Goal: Task Accomplishment & Management: Manage account settings

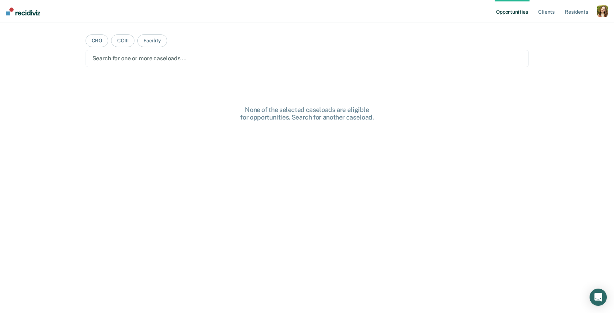
click at [600, 10] on div "button" at bounding box center [601, 10] width 11 height 11
click at [554, 31] on link "Profile" at bounding box center [573, 29] width 58 height 6
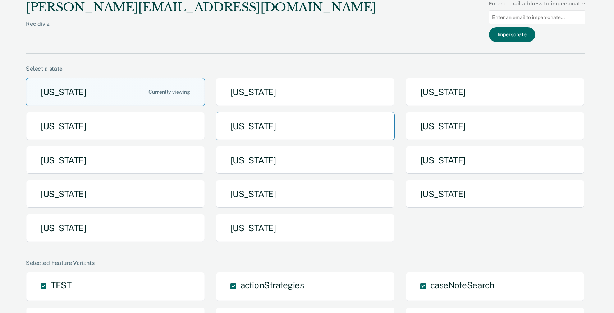
click at [260, 129] on button "[US_STATE]" at bounding box center [305, 126] width 179 height 28
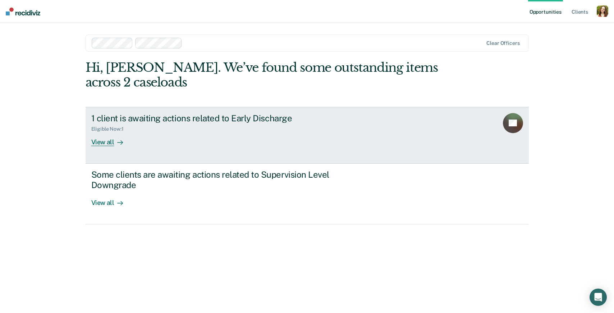
click at [162, 147] on link "1 client is awaiting actions related to Early Discharge Eligible Now : 1 View a…" at bounding box center [307, 135] width 443 height 57
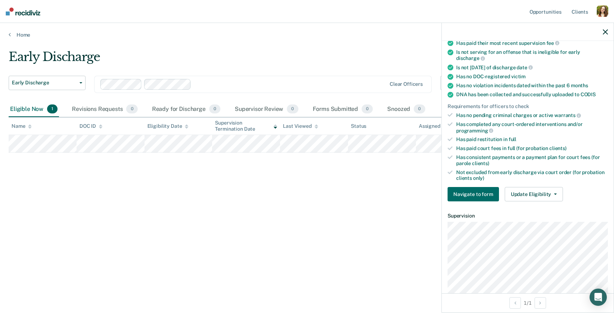
scroll to position [146, 0]
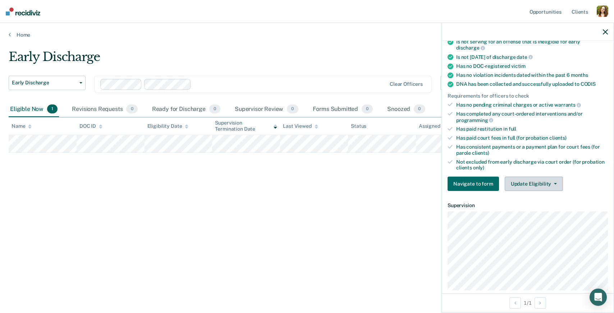
click at [536, 177] on button "Update Eligibility" at bounding box center [533, 184] width 58 height 14
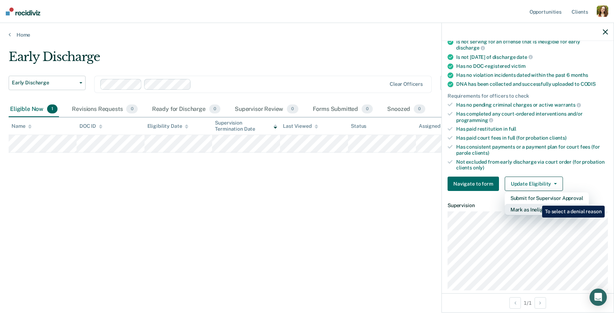
click at [536, 204] on button "Mark as Ineligible" at bounding box center [546, 209] width 84 height 11
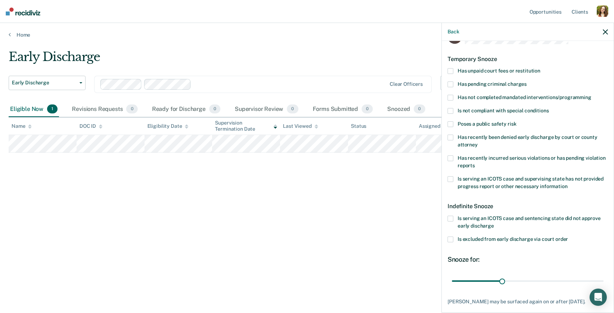
scroll to position [23, 0]
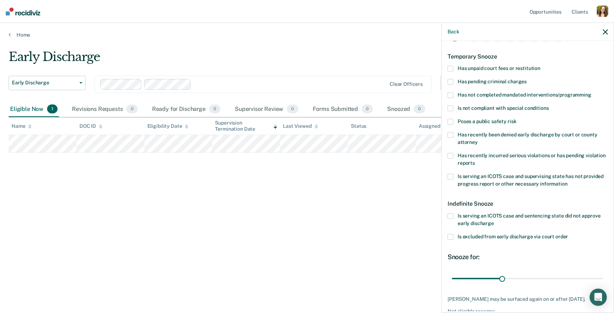
click at [453, 68] on label "Has unpaid court fees or restitution" at bounding box center [527, 70] width 160 height 8
click at [540, 66] on input "Has unpaid court fees or restitution" at bounding box center [540, 66] width 0 height 0
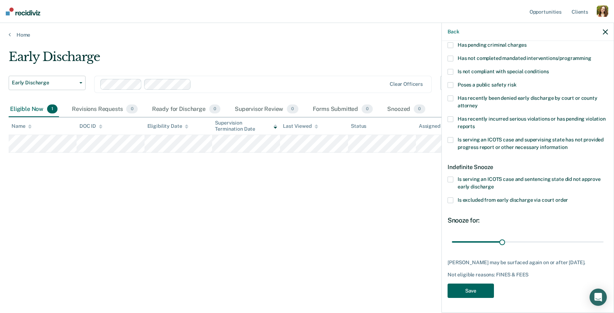
click at [473, 288] on button "Save" at bounding box center [470, 291] width 46 height 15
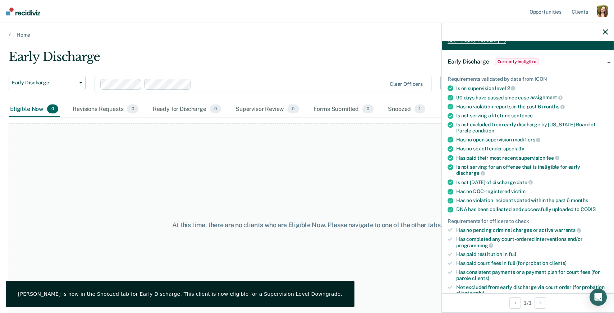
scroll to position [0, 0]
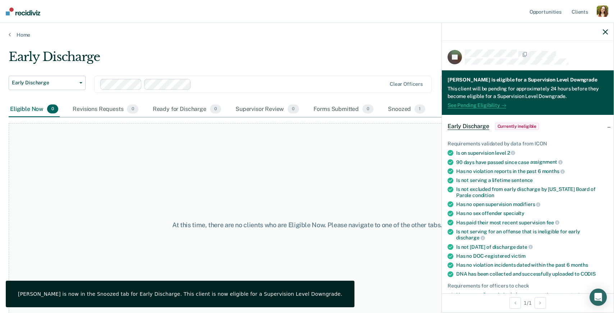
click at [482, 105] on link "See Pending Eligibility" at bounding box center [476, 105] width 59 height 6
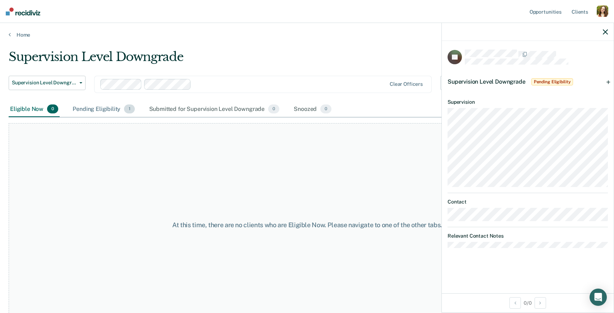
click at [112, 110] on div "Pending Eligibility 1" at bounding box center [103, 110] width 65 height 16
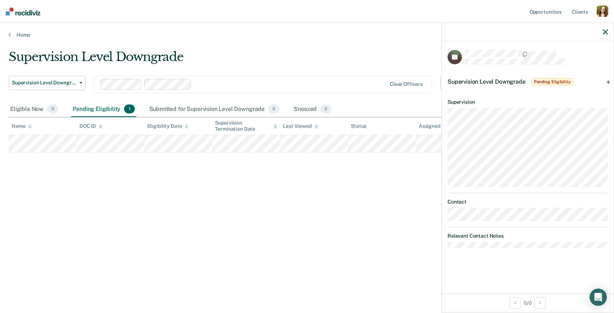
click at [597, 81] on div "Supervision Level Downgrade Pending Eligibility" at bounding box center [528, 81] width 172 height 23
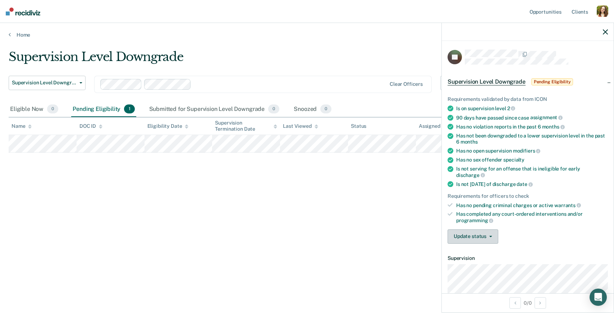
click at [481, 234] on button "Update status" at bounding box center [472, 237] width 51 height 14
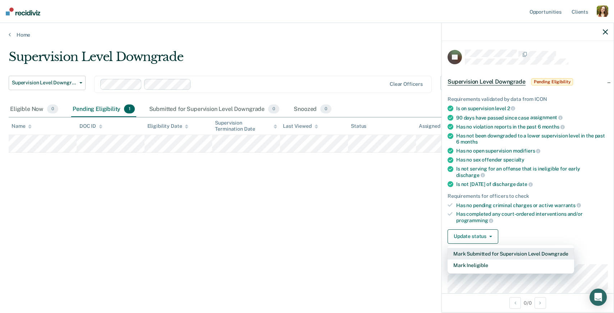
click at [488, 248] on button "Mark Submitted for Supervision Level Downgrade" at bounding box center [510, 253] width 126 height 11
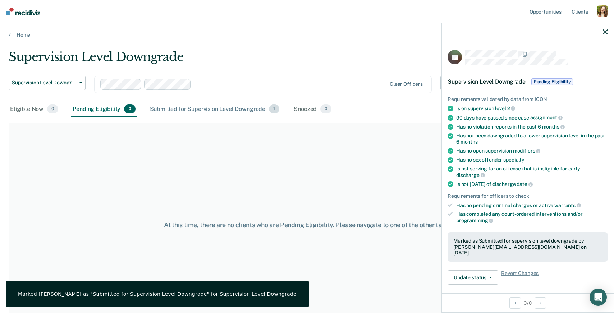
click at [228, 110] on div "Submitted for Supervision Level Downgrade 1" at bounding box center [214, 110] width 133 height 16
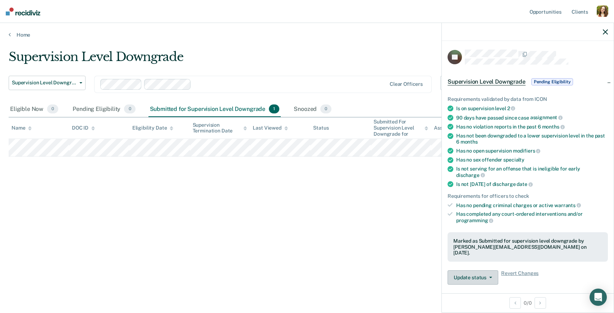
click at [488, 271] on button "Update status" at bounding box center [472, 278] width 51 height 14
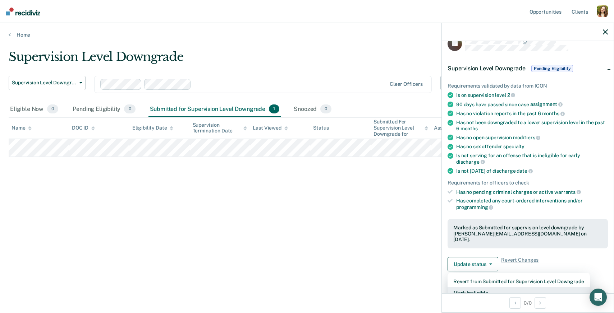
scroll to position [18, 0]
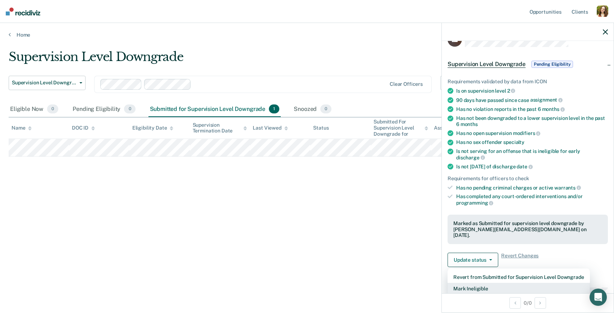
click at [485, 283] on button "Mark Ineligible" at bounding box center [518, 288] width 142 height 11
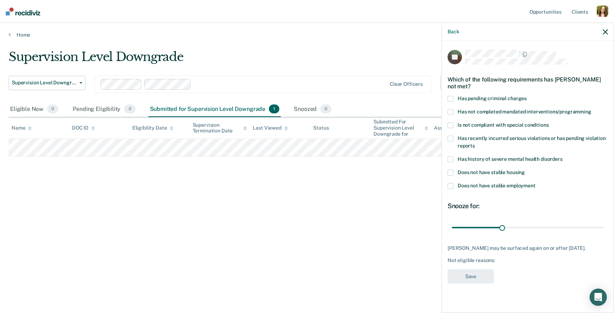
click at [449, 138] on span at bounding box center [450, 139] width 6 height 6
click at [475, 143] on input "Has recently incurred serious violations or has pending violation reports" at bounding box center [475, 143] width 0 height 0
click at [474, 279] on button "Save" at bounding box center [470, 276] width 46 height 15
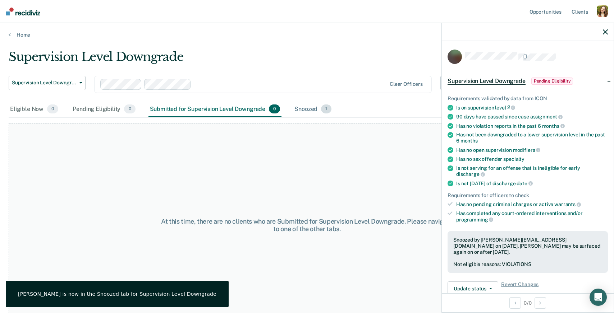
click at [308, 112] on div "Snoozed 1" at bounding box center [313, 110] width 40 height 16
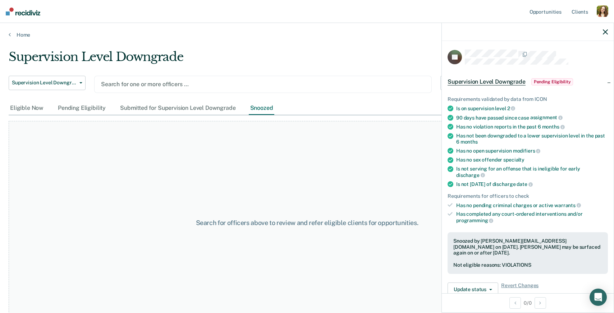
click at [603, 33] on icon "button" at bounding box center [605, 31] width 5 height 5
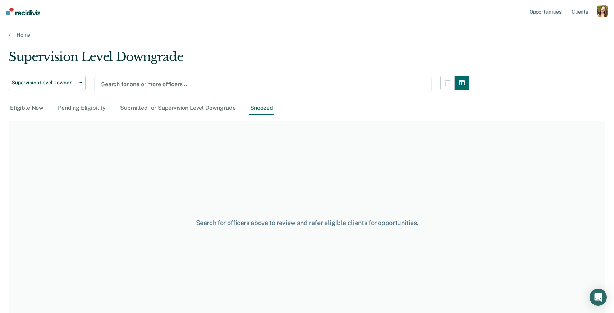
click at [602, 16] on div "button" at bounding box center [601, 10] width 11 height 11
click at [559, 27] on link "Profile" at bounding box center [573, 29] width 58 height 6
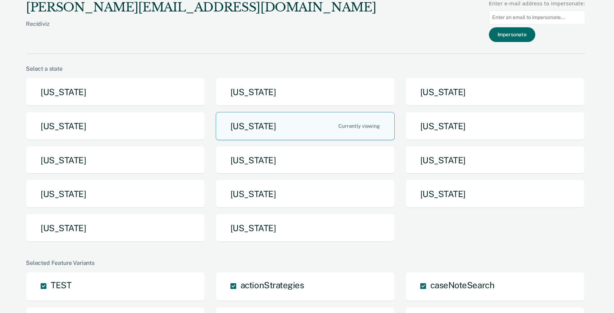
click at [550, 22] on input at bounding box center [537, 17] width 96 height 14
paste input "[PERSON_NAME][EMAIL_ADDRESS][US_STATE][DOMAIN_NAME]"
type input "[PERSON_NAME][EMAIL_ADDRESS][US_STATE][DOMAIN_NAME]"
click at [525, 38] on button "Impersonate" at bounding box center [512, 34] width 46 height 15
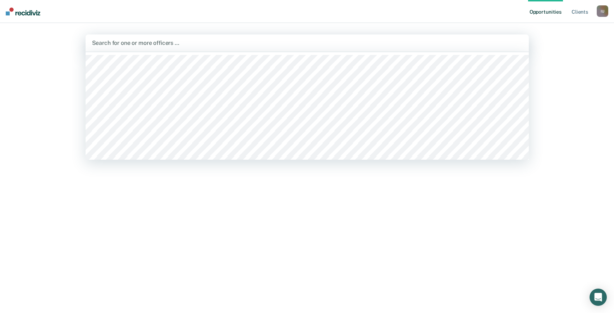
click at [204, 37] on div "Search for one or more officers …" at bounding box center [307, 42] width 443 height 17
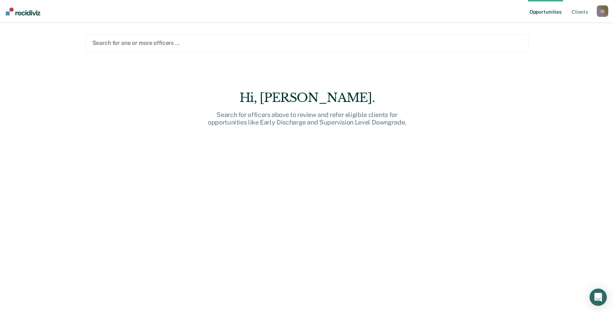
click at [358, 223] on div "Hi, [PERSON_NAME]. Search for officers above to review and refer eligible clien…" at bounding box center [307, 207] width 443 height 233
click at [180, 43] on div at bounding box center [306, 43] width 429 height 8
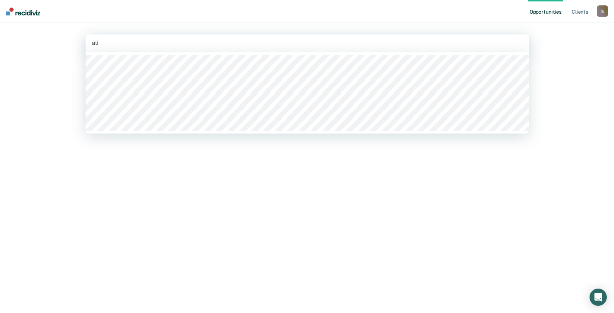
type input "[PERSON_NAME]"
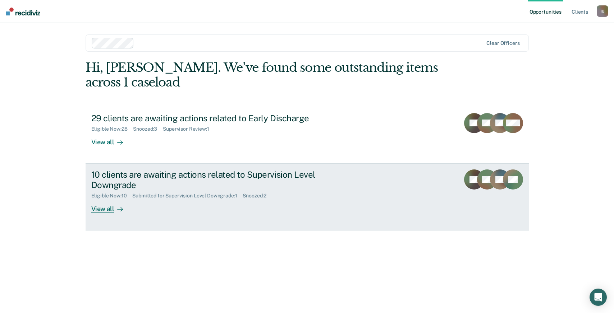
click at [121, 211] on icon at bounding box center [120, 210] width 6 height 6
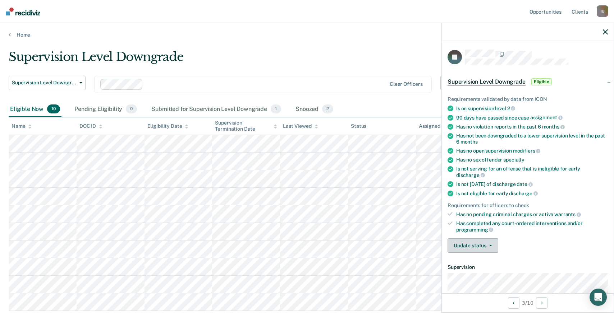
click at [465, 239] on button "Update status" at bounding box center [472, 246] width 51 height 14
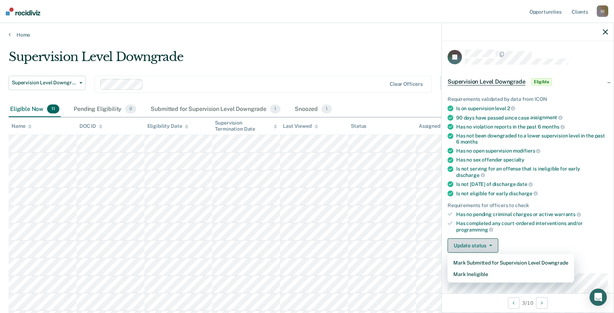
click at [465, 239] on button "Update status" at bounding box center [472, 246] width 51 height 14
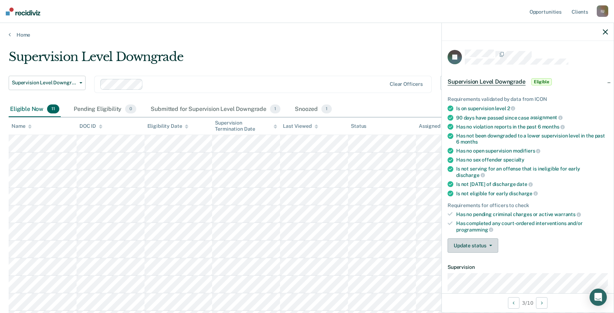
click at [465, 239] on button "Update status" at bounding box center [472, 246] width 51 height 14
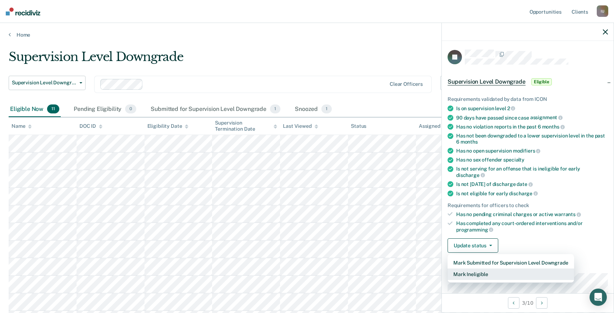
click at [471, 269] on button "Mark Ineligible" at bounding box center [510, 274] width 126 height 11
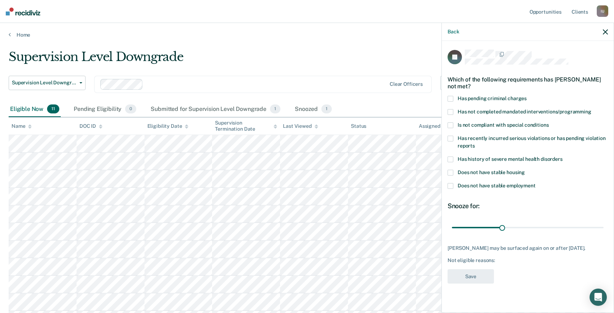
click at [449, 183] on span at bounding box center [450, 186] width 6 height 6
click at [535, 183] on input "Does not have stable employment" at bounding box center [535, 183] width 0 height 0
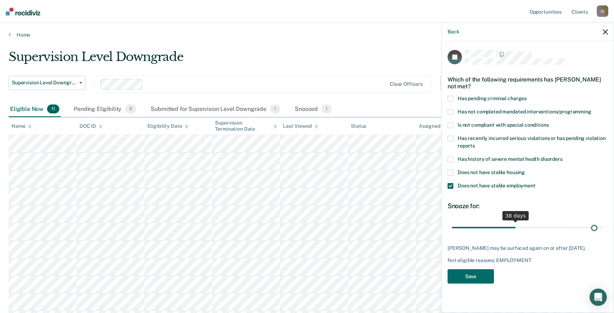
drag, startPoint x: 500, startPoint y: 218, endPoint x: 593, endPoint y: 218, distance: 93.1
type input "86"
click at [593, 221] on input "range" at bounding box center [528, 227] width 152 height 13
click at [472, 272] on button "Save" at bounding box center [470, 276] width 46 height 15
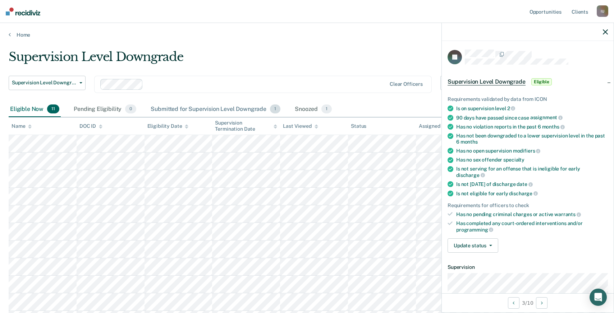
click at [197, 110] on div "Submitted for Supervision Level Downgrade 1" at bounding box center [215, 110] width 133 height 16
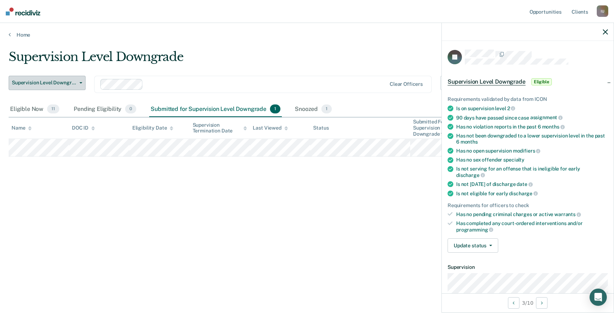
click at [77, 83] on span "button" at bounding box center [80, 82] width 6 height 1
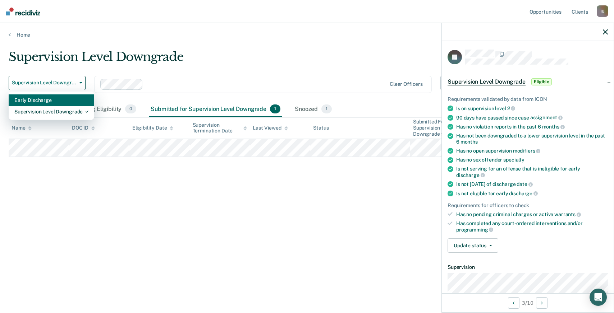
click at [64, 101] on div "Early Discharge" at bounding box center [51, 99] width 74 height 11
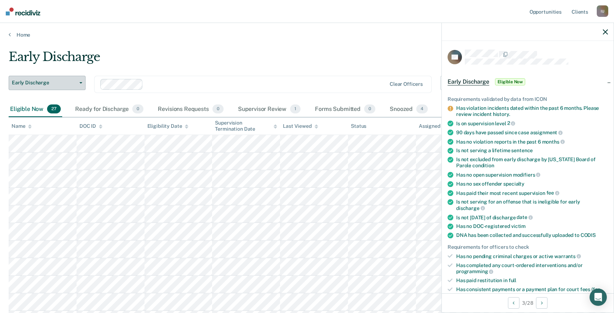
click at [58, 83] on span "Early Discharge" at bounding box center [44, 83] width 65 height 6
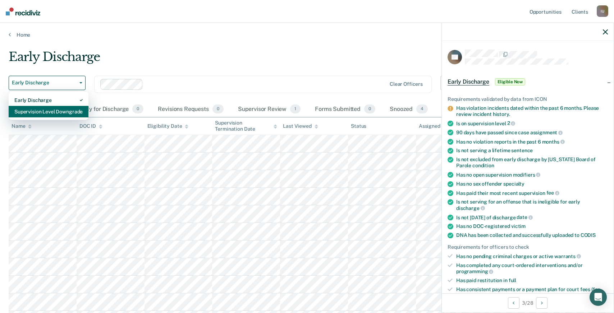
click at [60, 109] on div "Supervision Level Downgrade" at bounding box center [48, 111] width 68 height 11
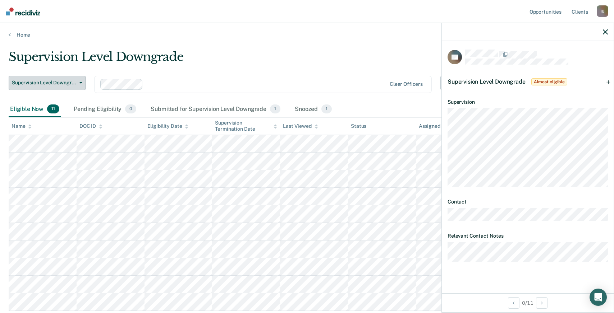
click at [67, 87] on button "Supervision Level Downgrade" at bounding box center [47, 83] width 77 height 14
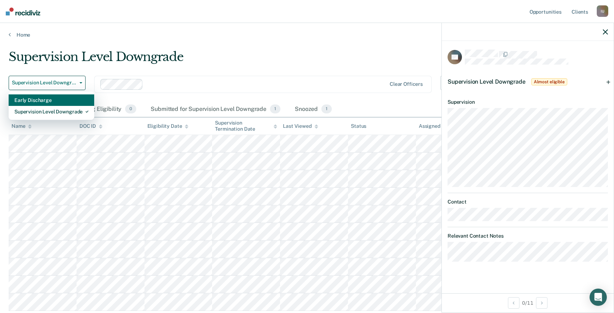
click at [58, 98] on div "Early Discharge" at bounding box center [51, 99] width 74 height 11
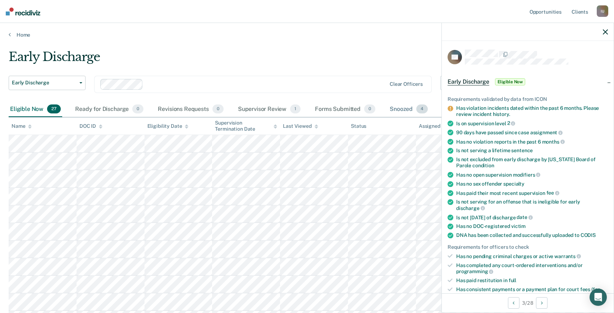
click at [398, 108] on div "Snoozed 4" at bounding box center [408, 110] width 41 height 16
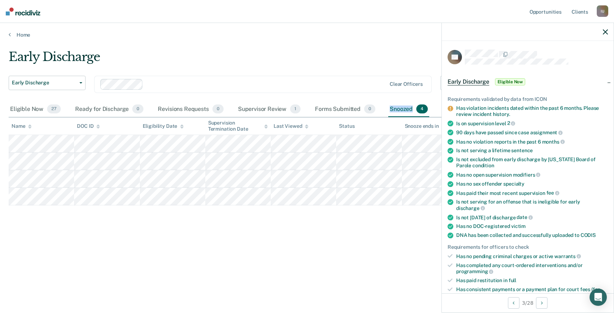
click at [398, 108] on div "Snoozed 4" at bounding box center [408, 110] width 41 height 16
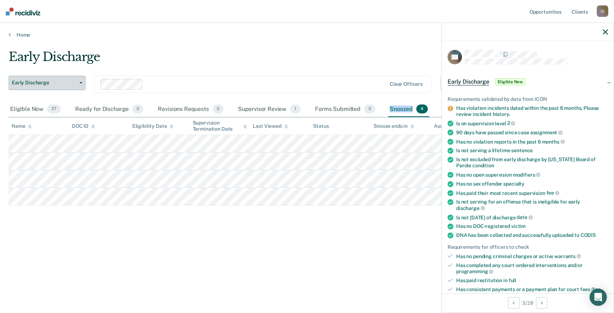
click at [54, 80] on span "Early Discharge" at bounding box center [44, 83] width 65 height 6
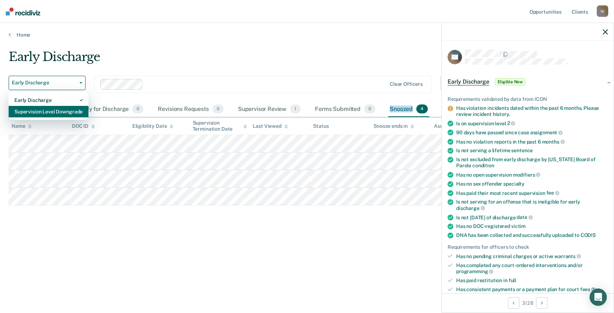
click at [55, 112] on div "Supervision Level Downgrade" at bounding box center [48, 111] width 68 height 11
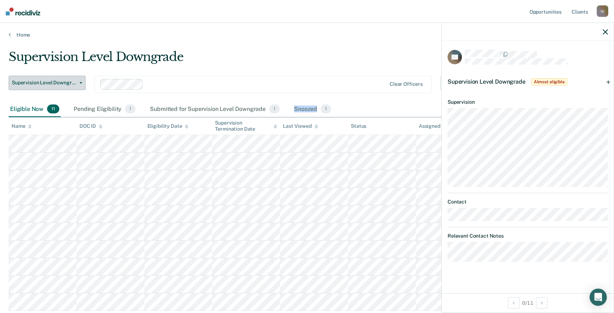
click at [76, 84] on span "Supervision Level Downgrade" at bounding box center [44, 83] width 65 height 6
click at [606, 79] on div "Supervision Level Downgrade Almost eligible" at bounding box center [528, 81] width 172 height 23
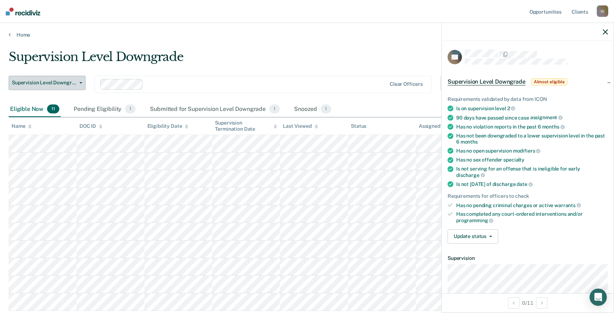
click at [73, 80] on span "Supervision Level Downgrade" at bounding box center [44, 83] width 65 height 6
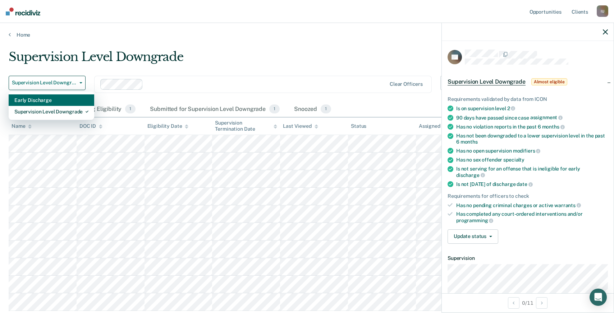
click at [64, 100] on div "Early Discharge" at bounding box center [51, 99] width 74 height 11
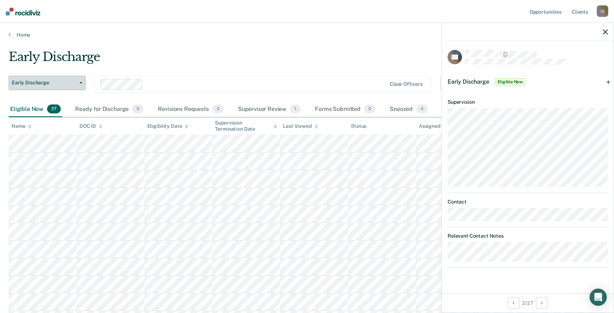
click at [60, 80] on span "Early Discharge" at bounding box center [44, 83] width 65 height 6
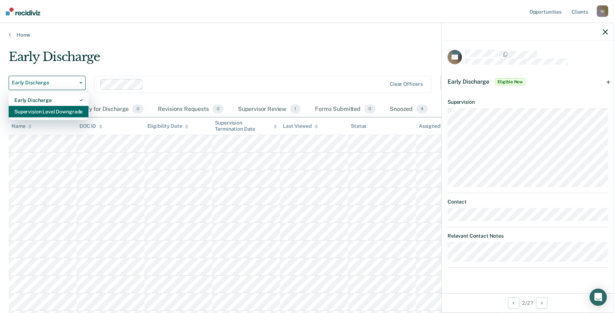
click at [55, 112] on div "Supervision Level Downgrade" at bounding box center [48, 111] width 68 height 11
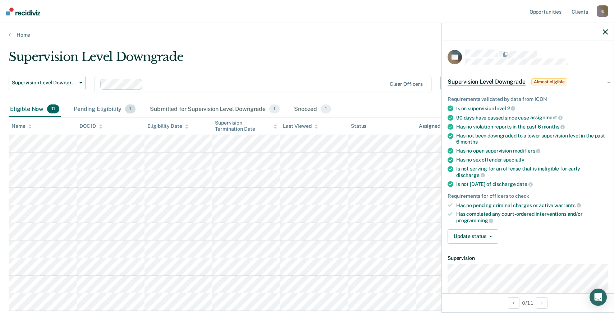
click at [103, 109] on div "Pending Eligibility 1" at bounding box center [104, 110] width 65 height 16
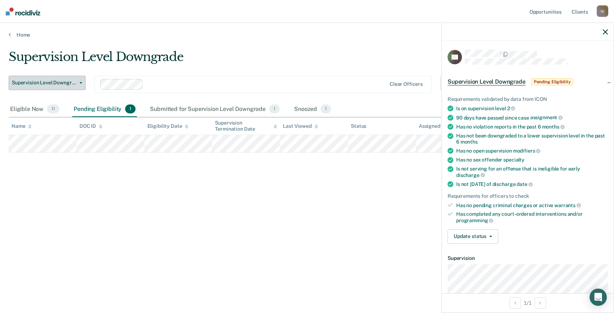
click at [74, 85] on span "Supervision Level Downgrade" at bounding box center [44, 83] width 65 height 6
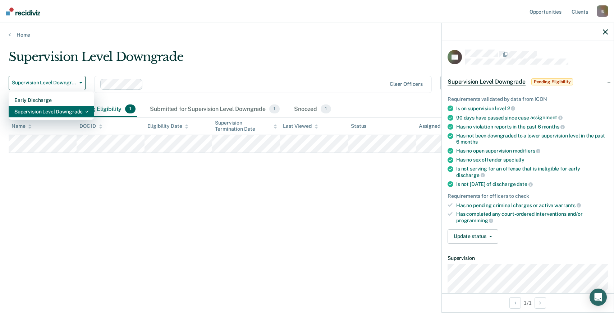
click at [68, 111] on div "Supervision Level Downgrade" at bounding box center [51, 111] width 74 height 11
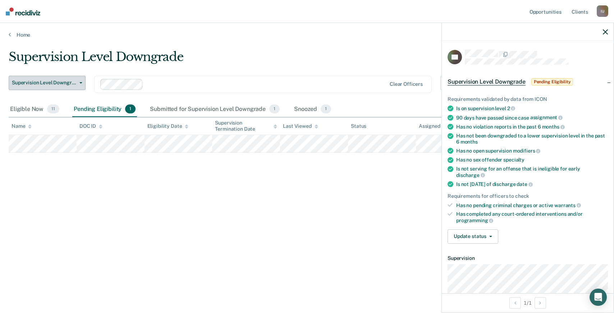
click at [65, 86] on button "Supervision Level Downgrade" at bounding box center [47, 83] width 77 height 14
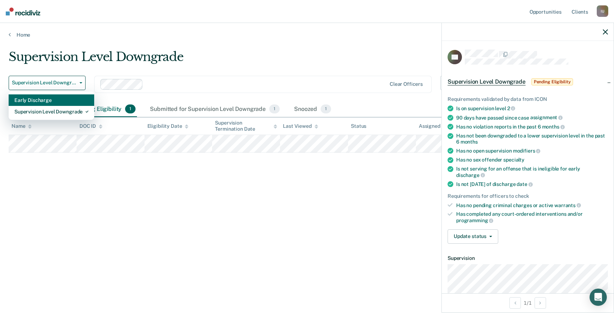
click at [59, 101] on div "Early Discharge" at bounding box center [51, 99] width 74 height 11
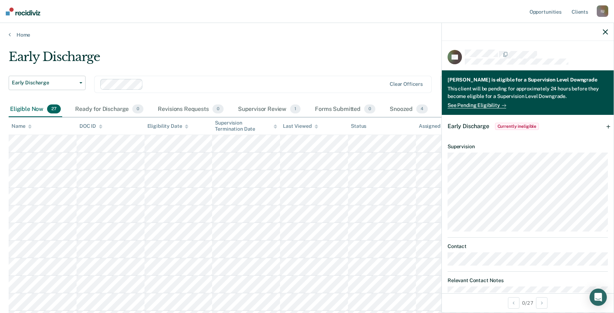
click at [591, 127] on div "Early Discharge Currently ineligible" at bounding box center [528, 126] width 172 height 23
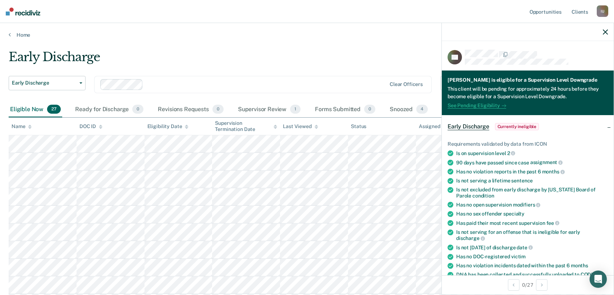
click at [481, 105] on link "See Pending Eligibility" at bounding box center [476, 105] width 59 height 6
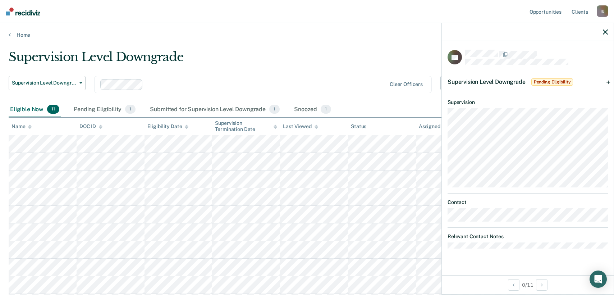
click at [503, 80] on span "Supervision Level Downgrade" at bounding box center [486, 81] width 78 height 7
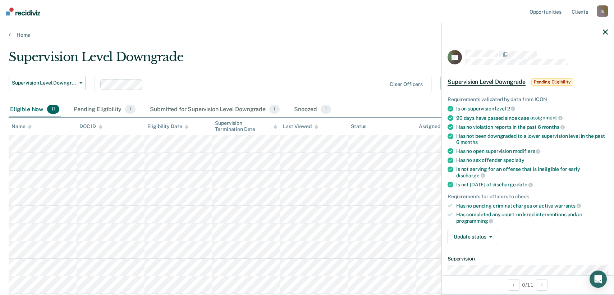
click at [587, 82] on div "Supervision Level Downgrade Pending Eligibility" at bounding box center [528, 81] width 172 height 23
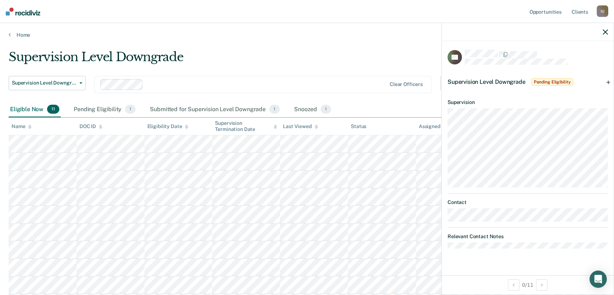
click at [588, 82] on div "Supervision Level Downgrade Pending Eligibility" at bounding box center [528, 81] width 172 height 23
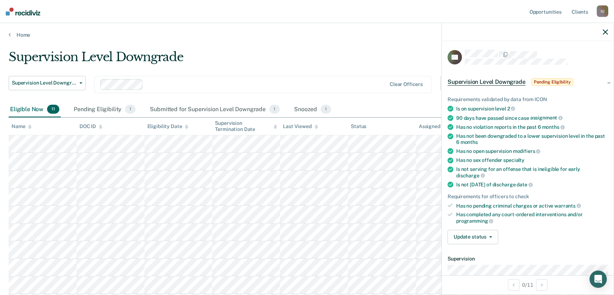
click at [588, 82] on div "Supervision Level Downgrade Pending Eligibility" at bounding box center [528, 81] width 172 height 23
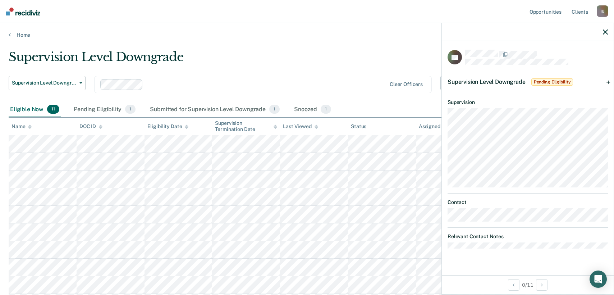
click at [577, 84] on div "Supervision Level Downgrade Pending Eligibility" at bounding box center [528, 81] width 172 height 23
